Goal: Book appointment/travel/reservation

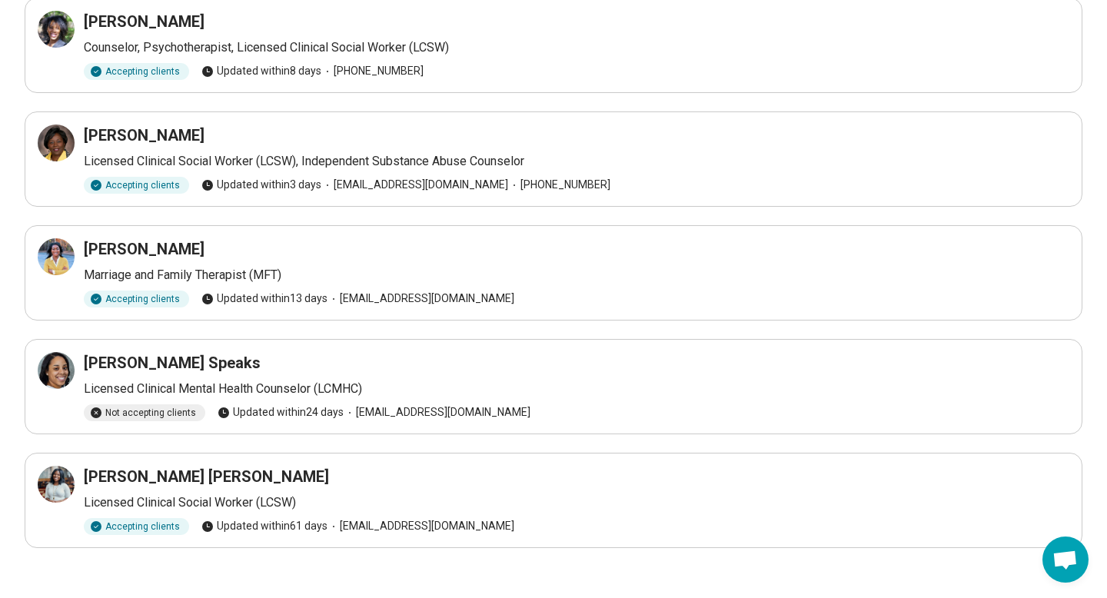
scroll to position [479, 0]
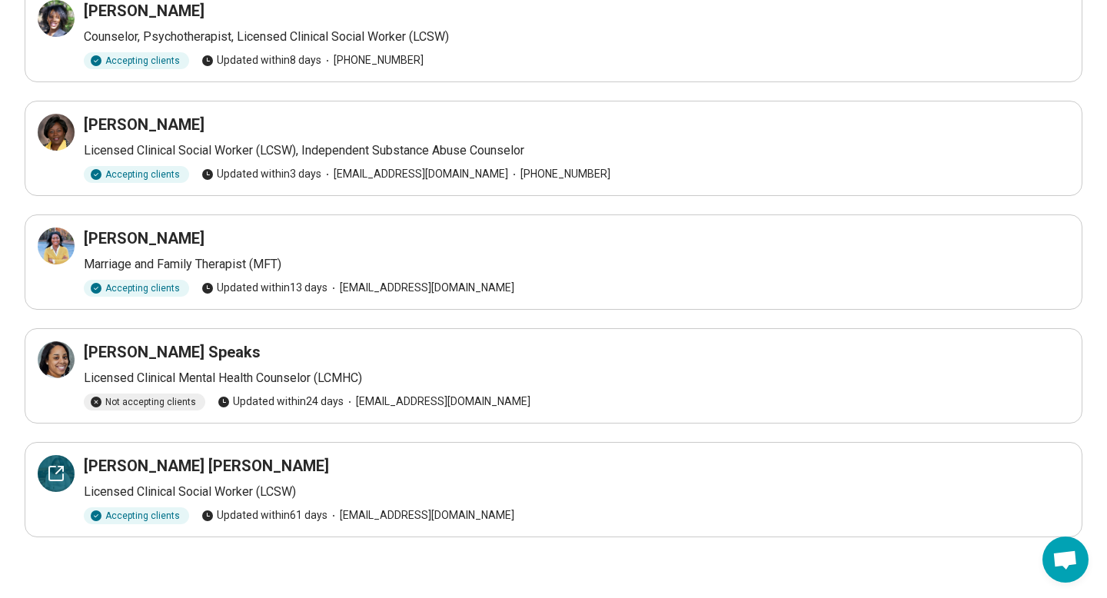
click at [65, 478] on icon at bounding box center [56, 473] width 18 height 18
click at [62, 354] on icon at bounding box center [59, 356] width 7 height 7
click at [55, 249] on icon at bounding box center [56, 246] width 18 height 18
click at [52, 128] on icon at bounding box center [56, 132] width 18 height 18
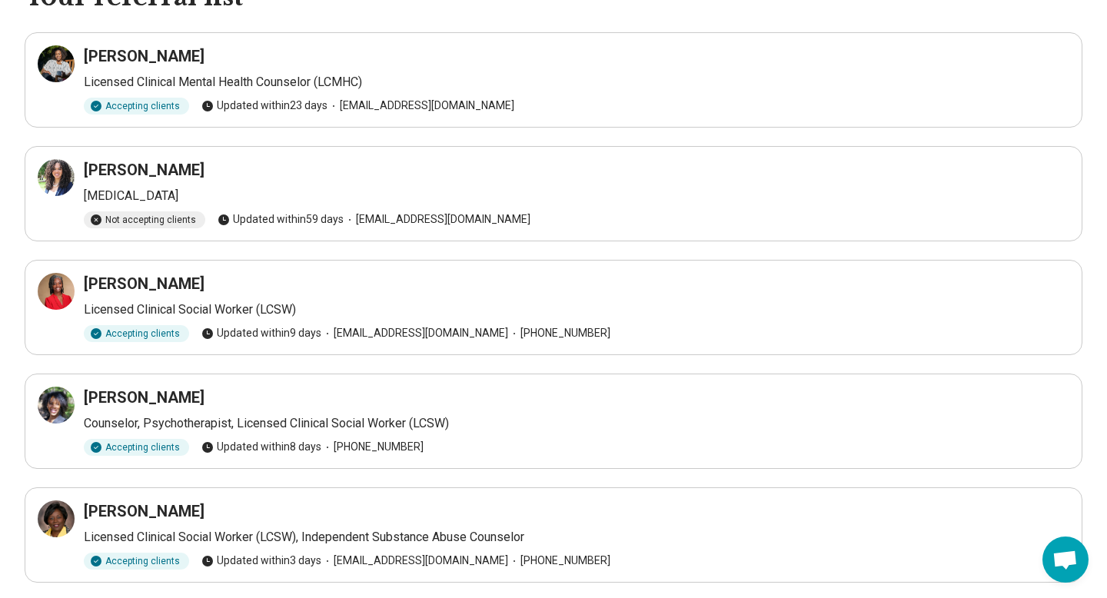
scroll to position [88, 0]
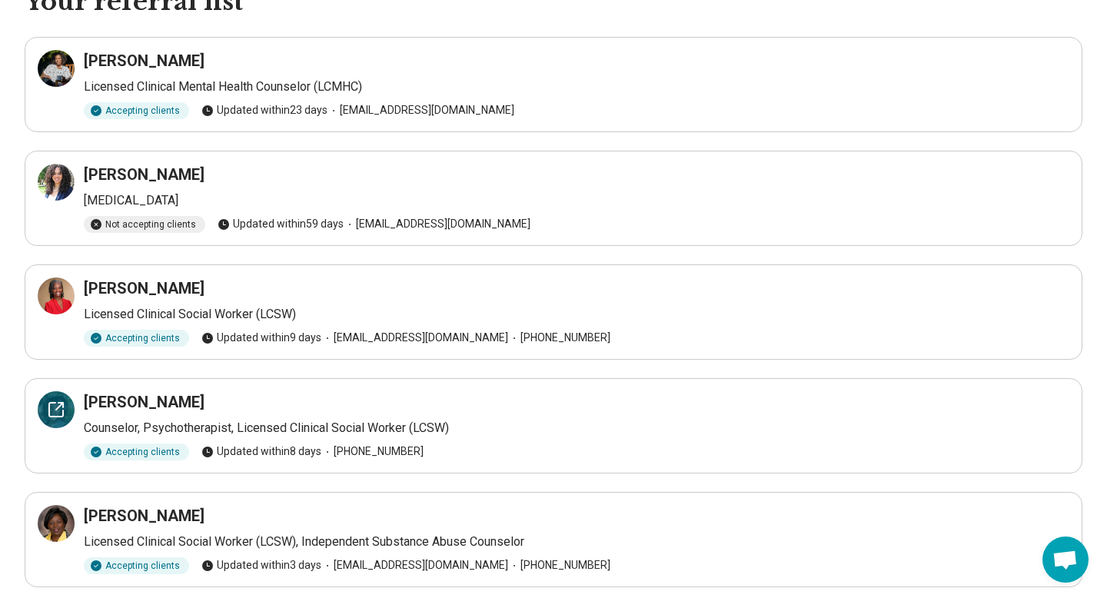
click at [50, 408] on icon at bounding box center [56, 410] width 18 height 18
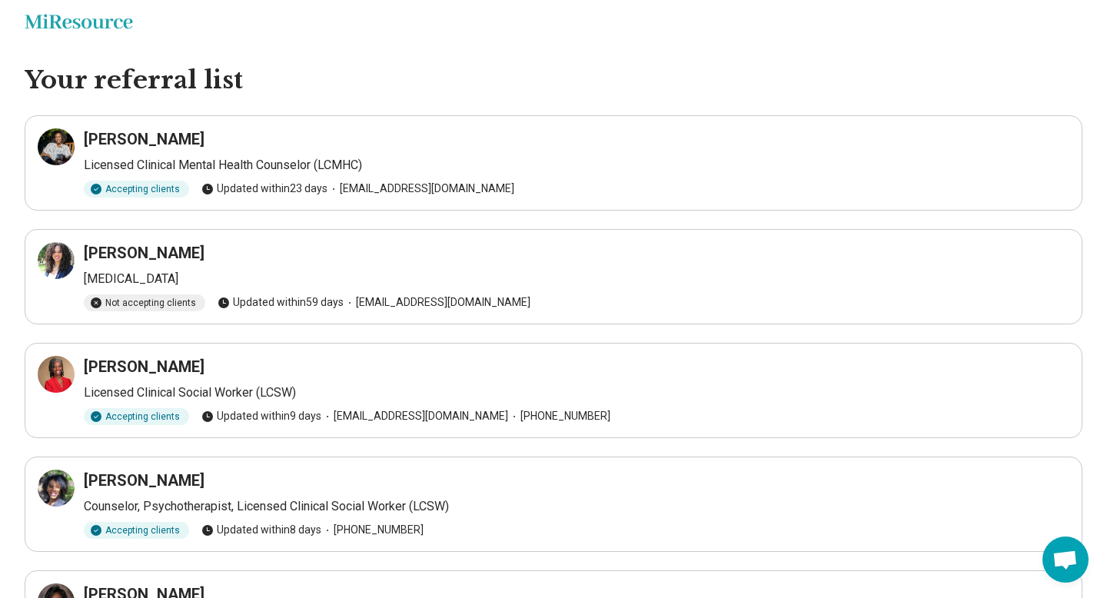
scroll to position [8, 0]
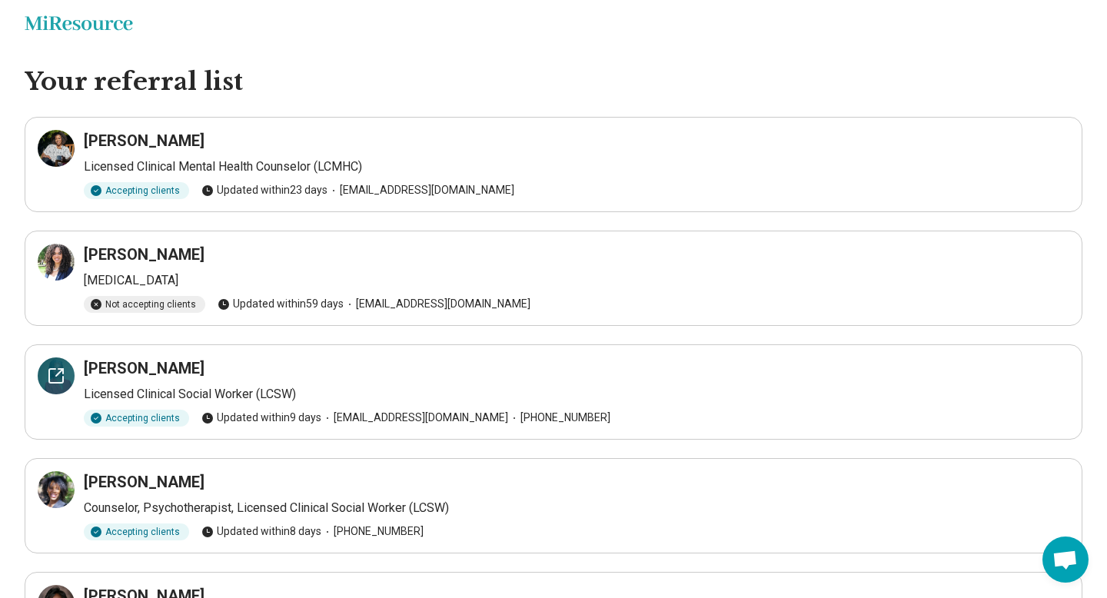
click at [58, 370] on icon at bounding box center [56, 376] width 18 height 18
click at [55, 255] on icon at bounding box center [56, 262] width 18 height 18
click at [52, 147] on icon at bounding box center [56, 148] width 18 height 18
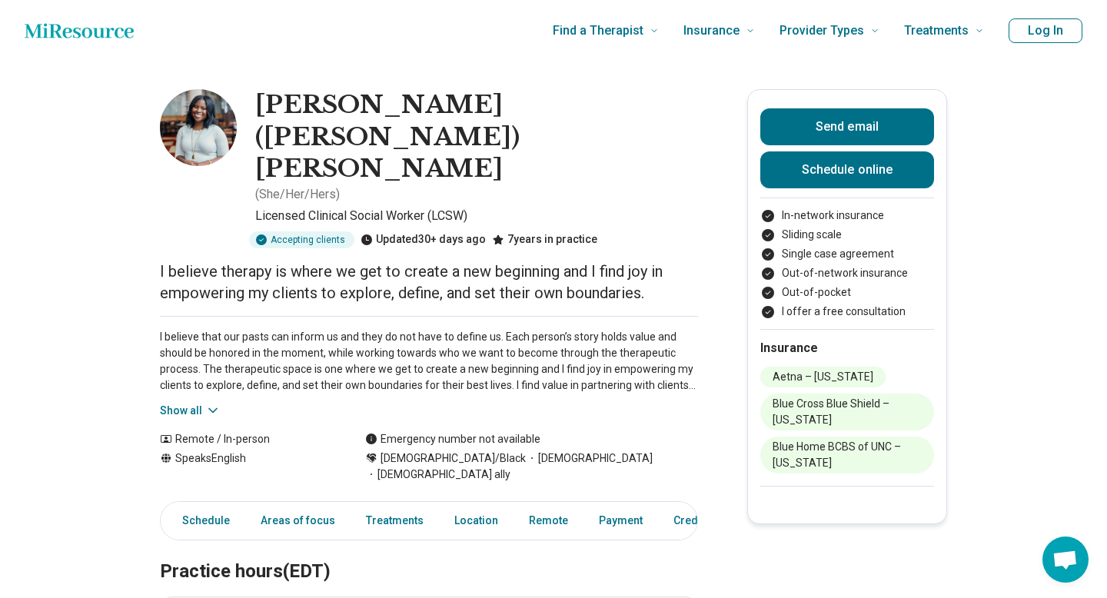
click at [202, 403] on button "Show all" at bounding box center [190, 411] width 61 height 16
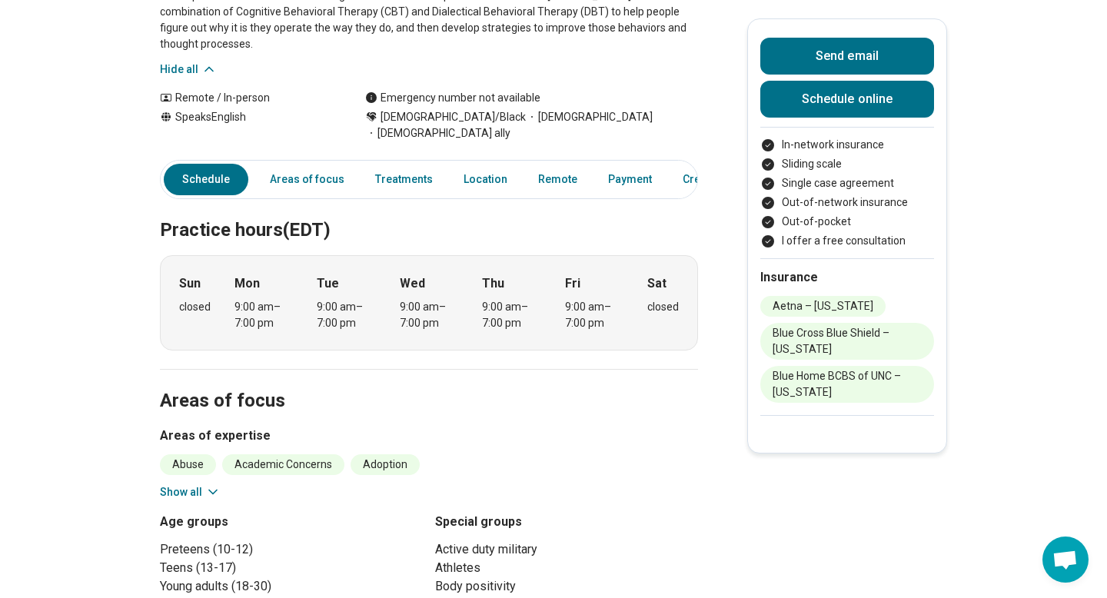
scroll to position [447, 0]
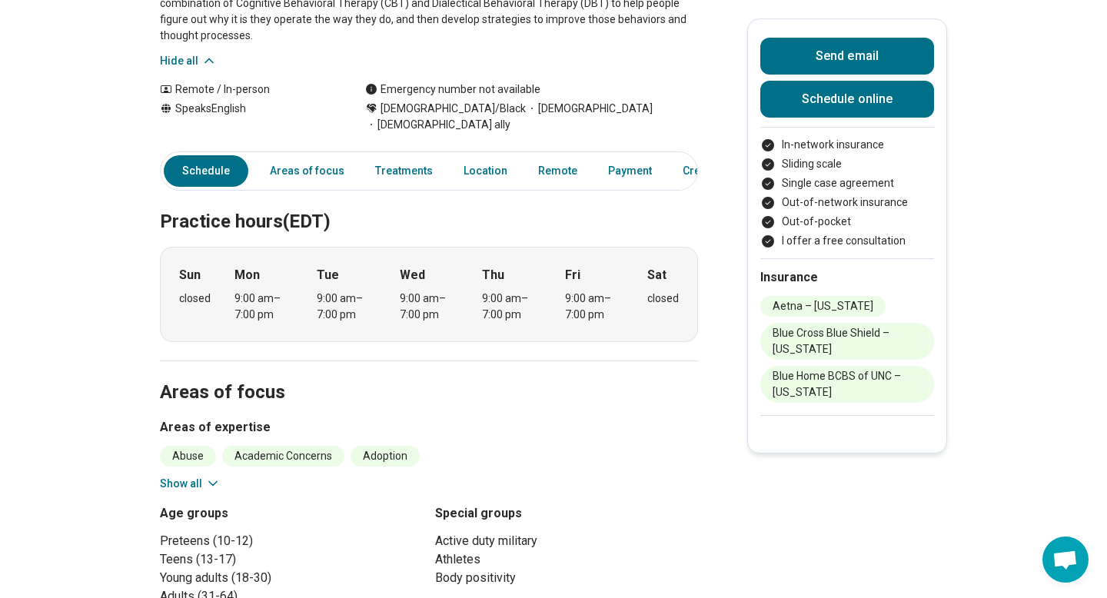
click at [448, 597] on button "Show all" at bounding box center [465, 605] width 61 height 16
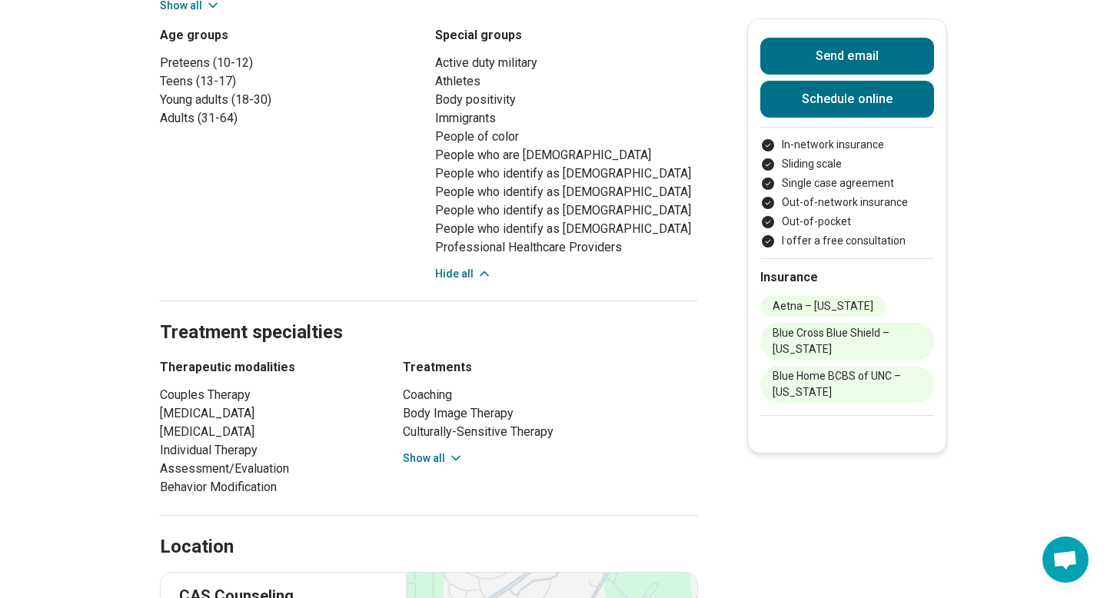
scroll to position [926, 0]
click at [441, 450] on button "Show all" at bounding box center [433, 458] width 61 height 16
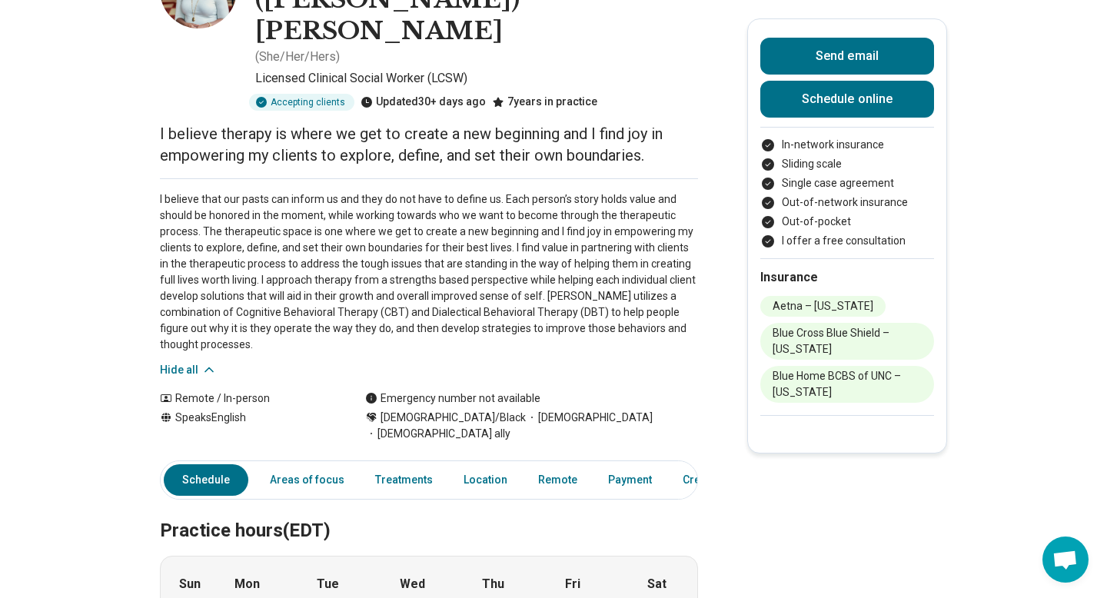
scroll to position [0, 0]
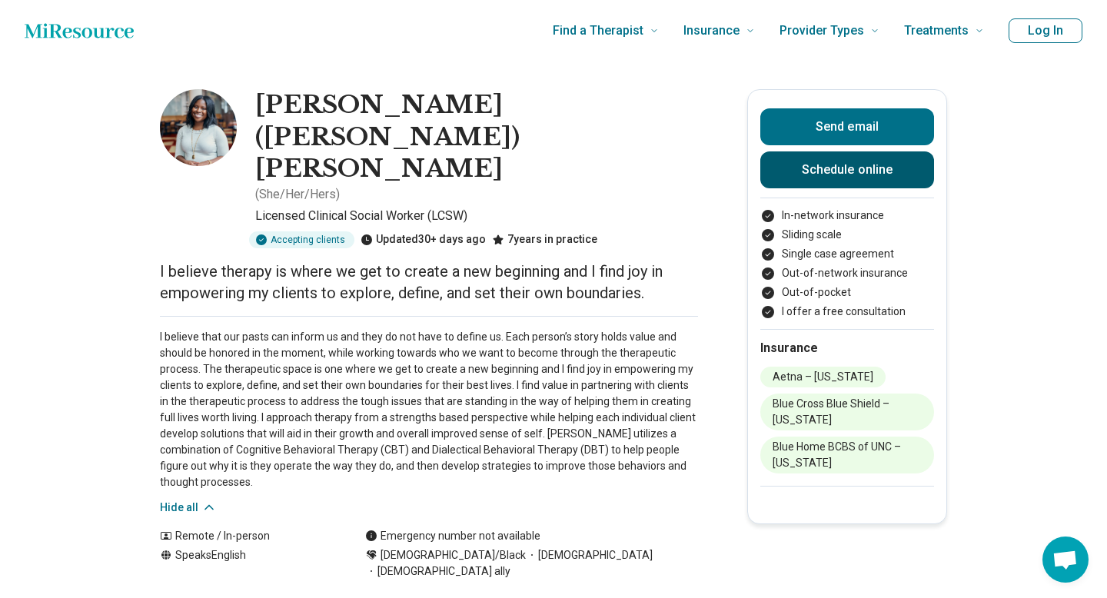
click at [809, 181] on link "Schedule online" at bounding box center [847, 169] width 174 height 37
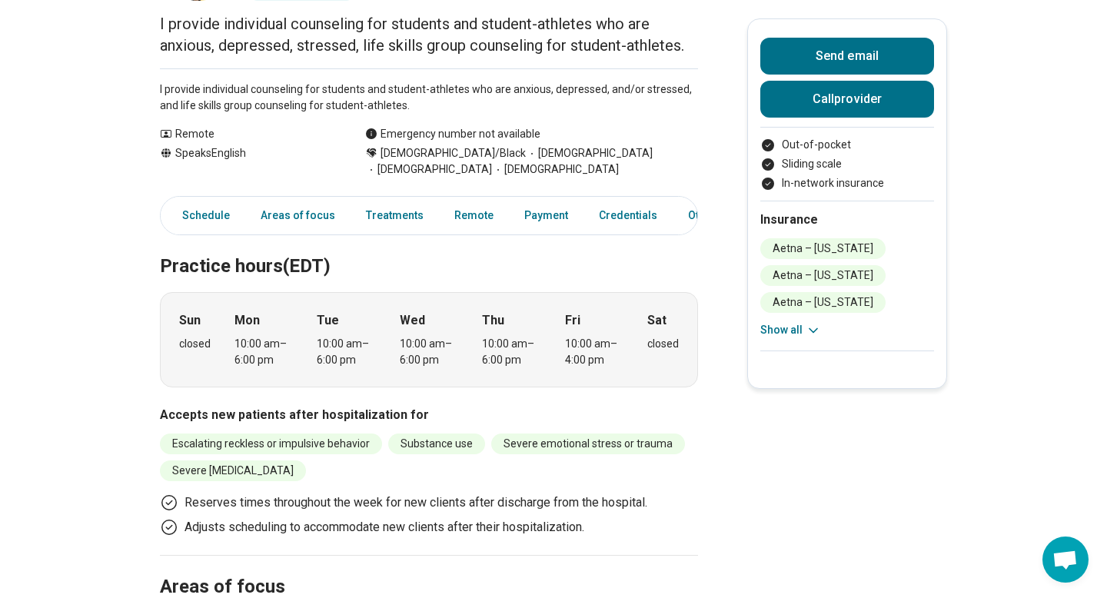
scroll to position [167, 0]
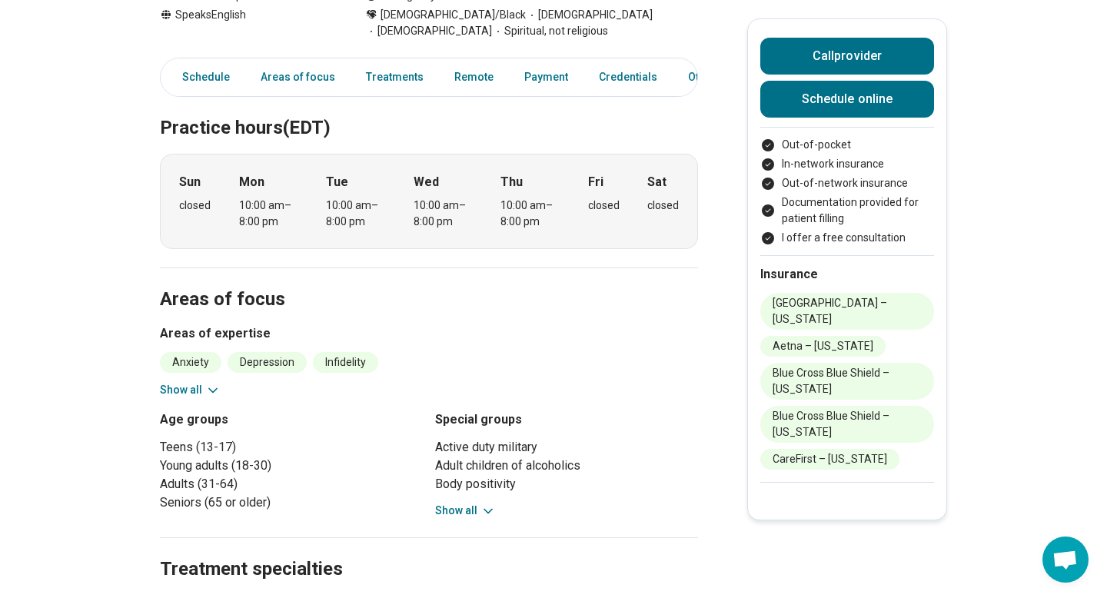
scroll to position [360, 0]
click at [471, 511] on button "Show all" at bounding box center [465, 512] width 61 height 16
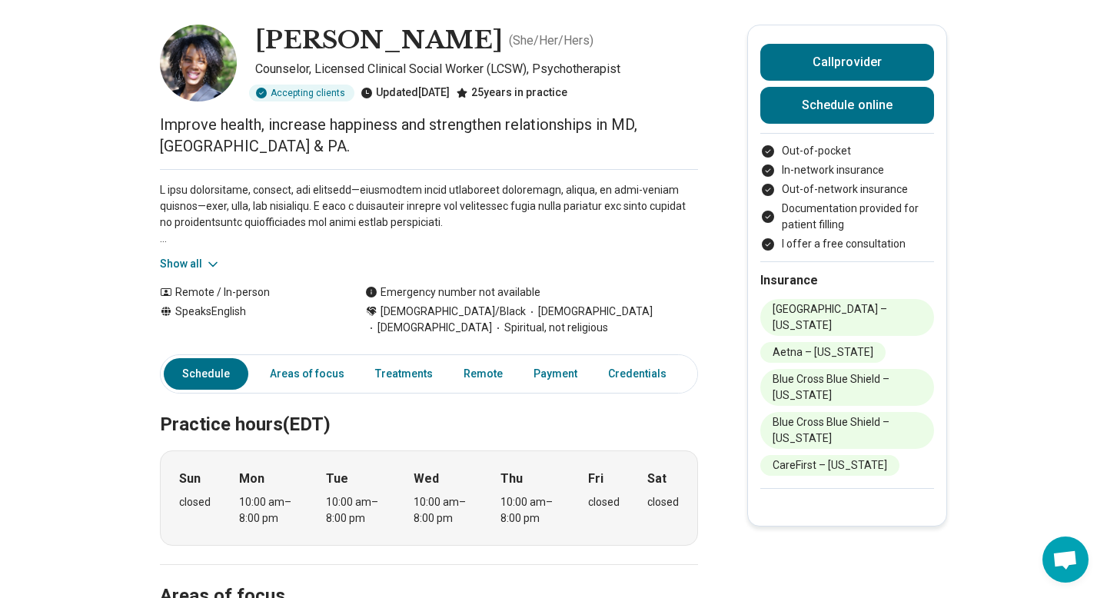
scroll to position [0, 0]
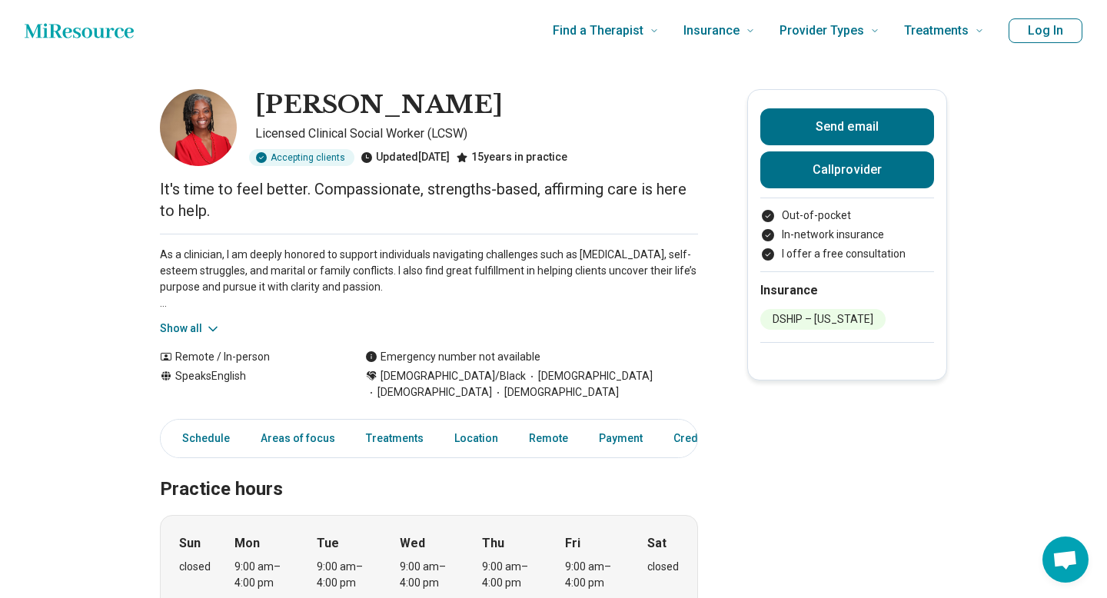
click at [212, 328] on icon at bounding box center [212, 328] width 15 height 15
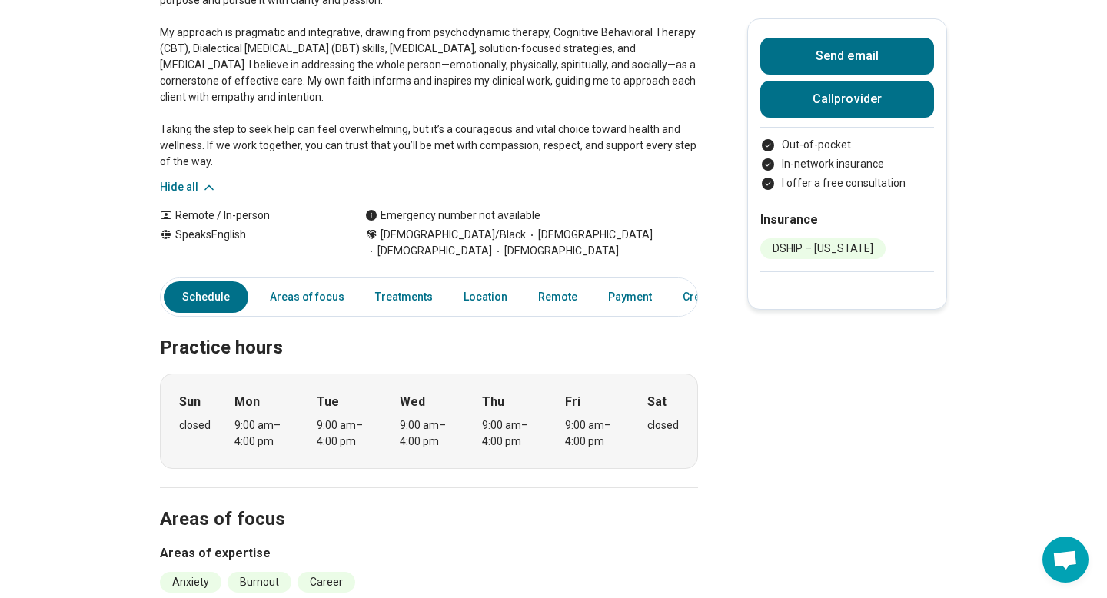
scroll to position [268, 0]
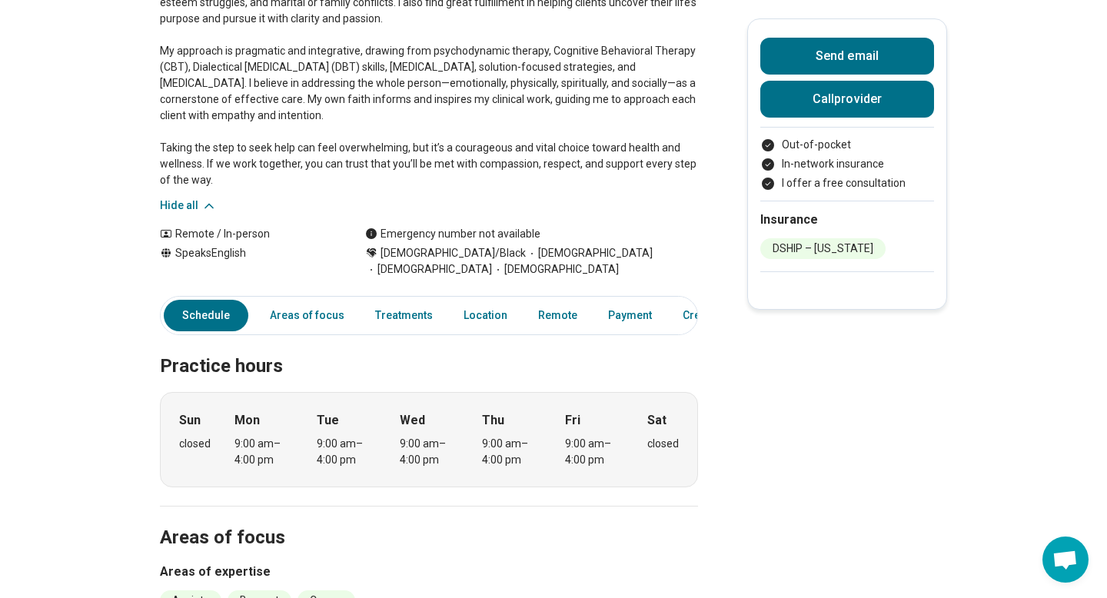
click at [196, 317] on link "Schedule" at bounding box center [206, 316] width 85 height 32
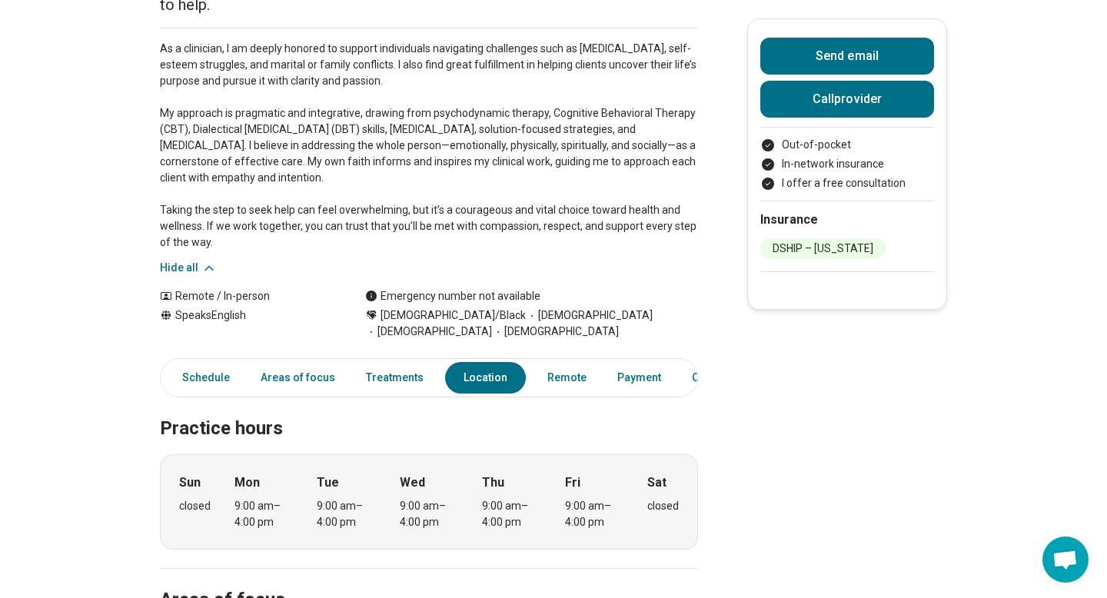
scroll to position [0, 0]
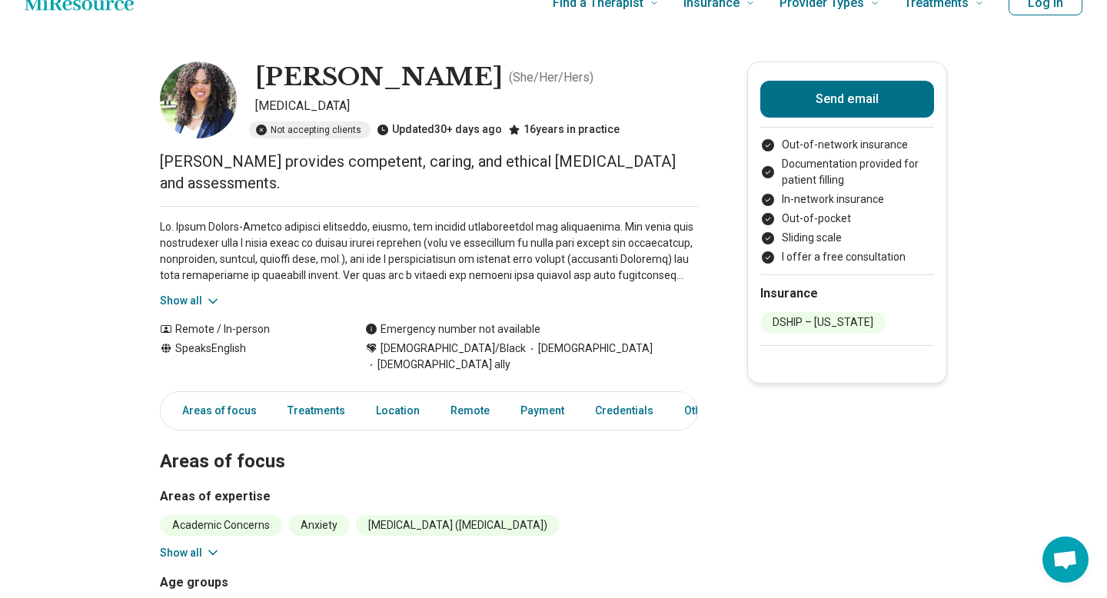
scroll to position [28, 0]
click at [206, 304] on icon at bounding box center [212, 300] width 15 height 15
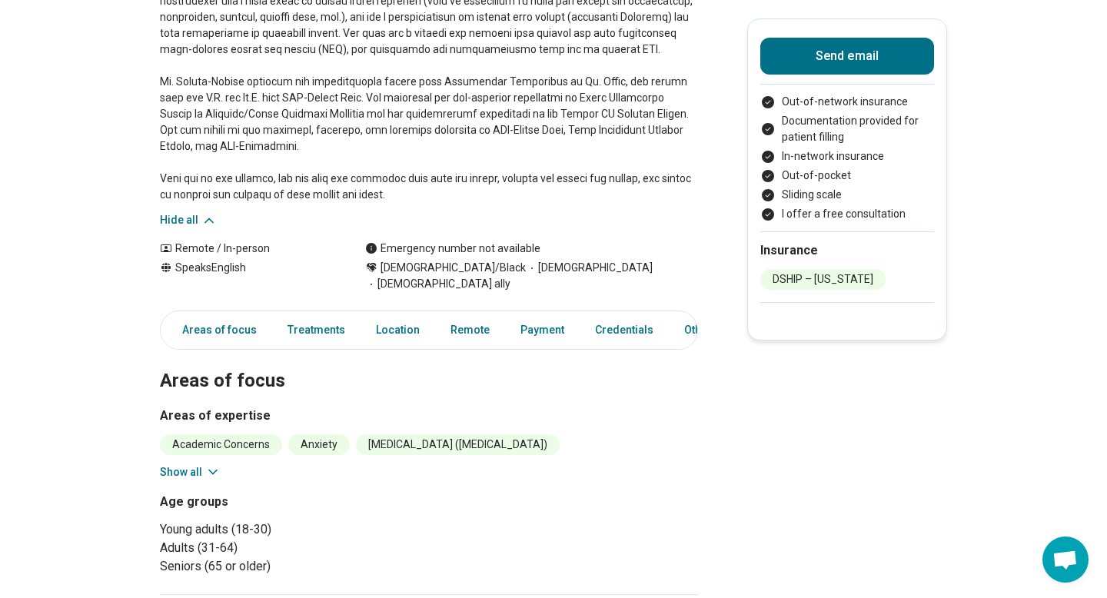
scroll to position [273, 0]
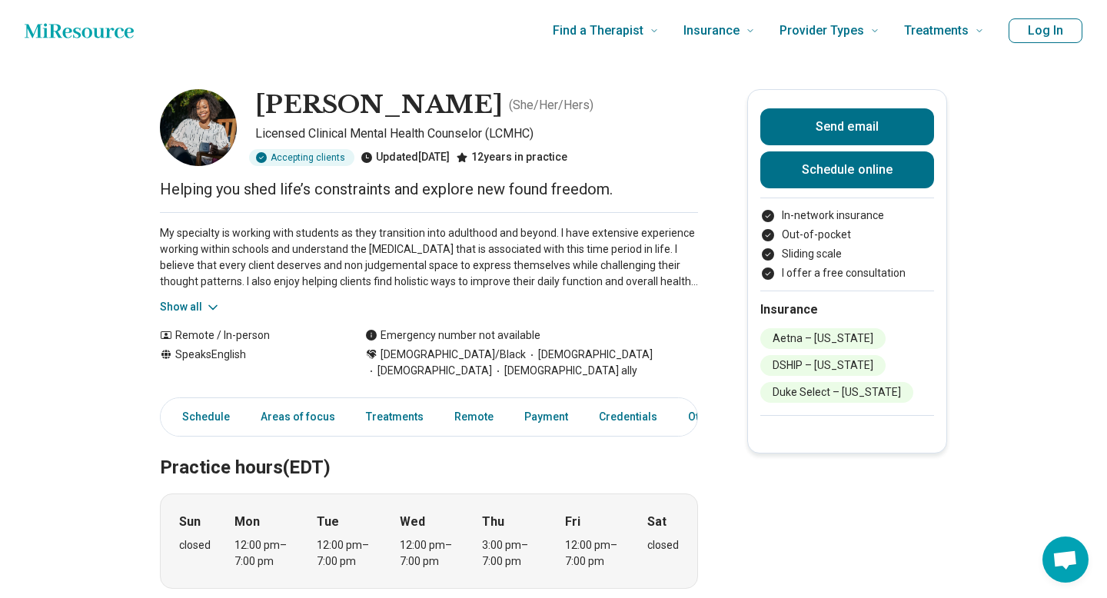
click at [213, 304] on icon at bounding box center [212, 307] width 15 height 15
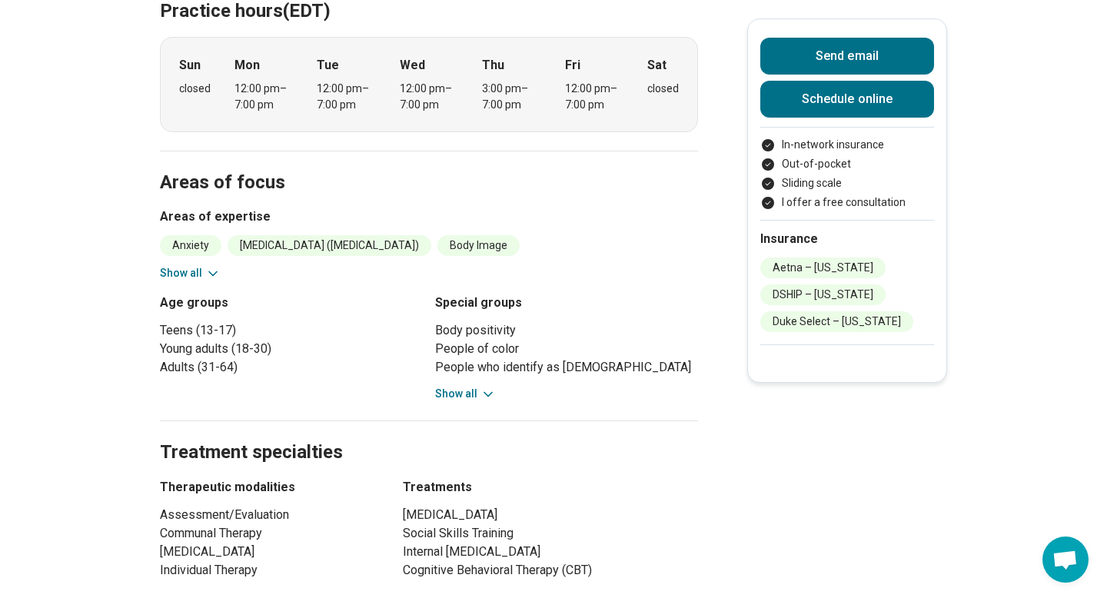
scroll to position [586, 0]
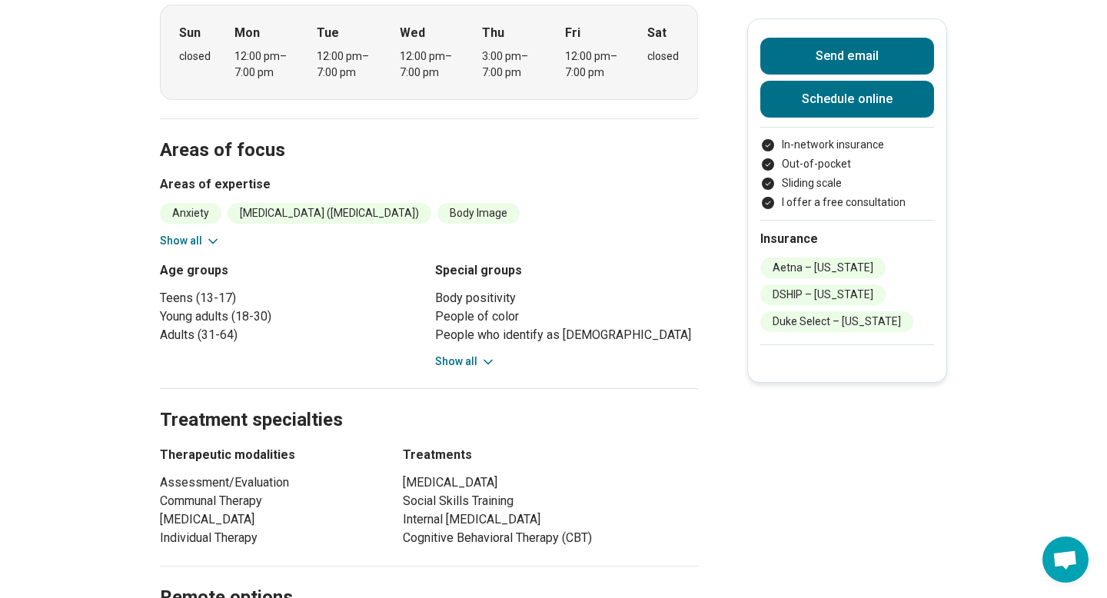
click at [476, 368] on button "Show all" at bounding box center [465, 362] width 61 height 16
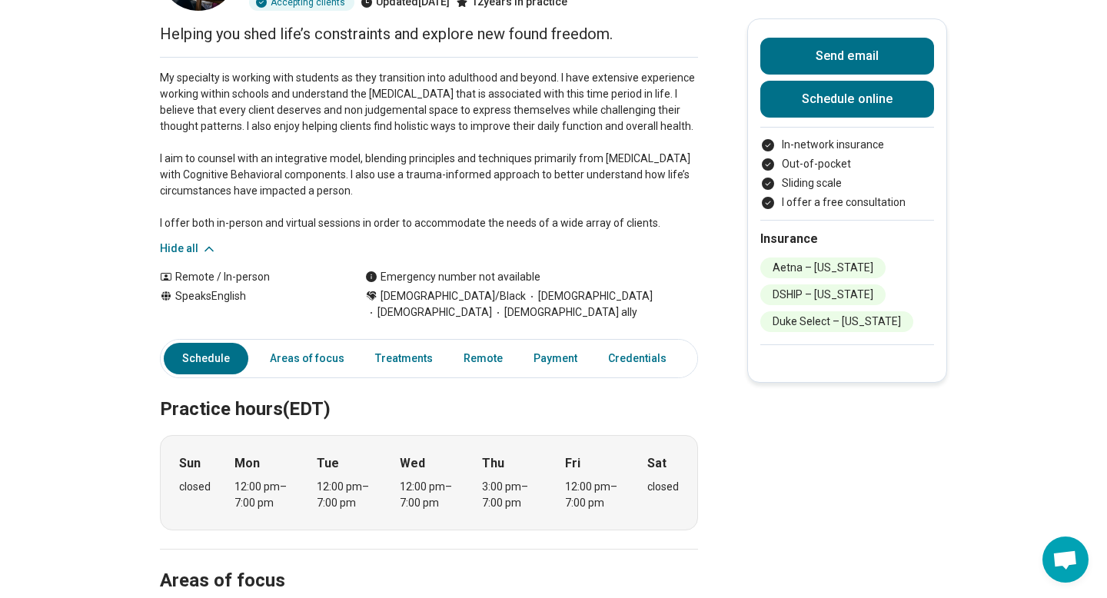
scroll to position [155, 0]
